Goal: Submit feedback/report problem

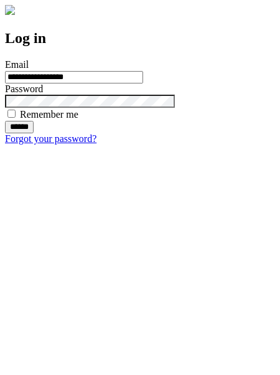
type input "**********"
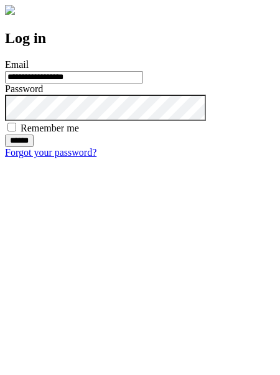
click at [34, 147] on input "******" at bounding box center [19, 141] width 29 height 12
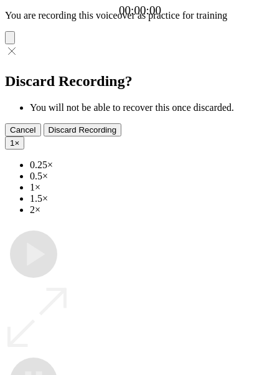
type input "**********"
